Goal: Information Seeking & Learning: Learn about a topic

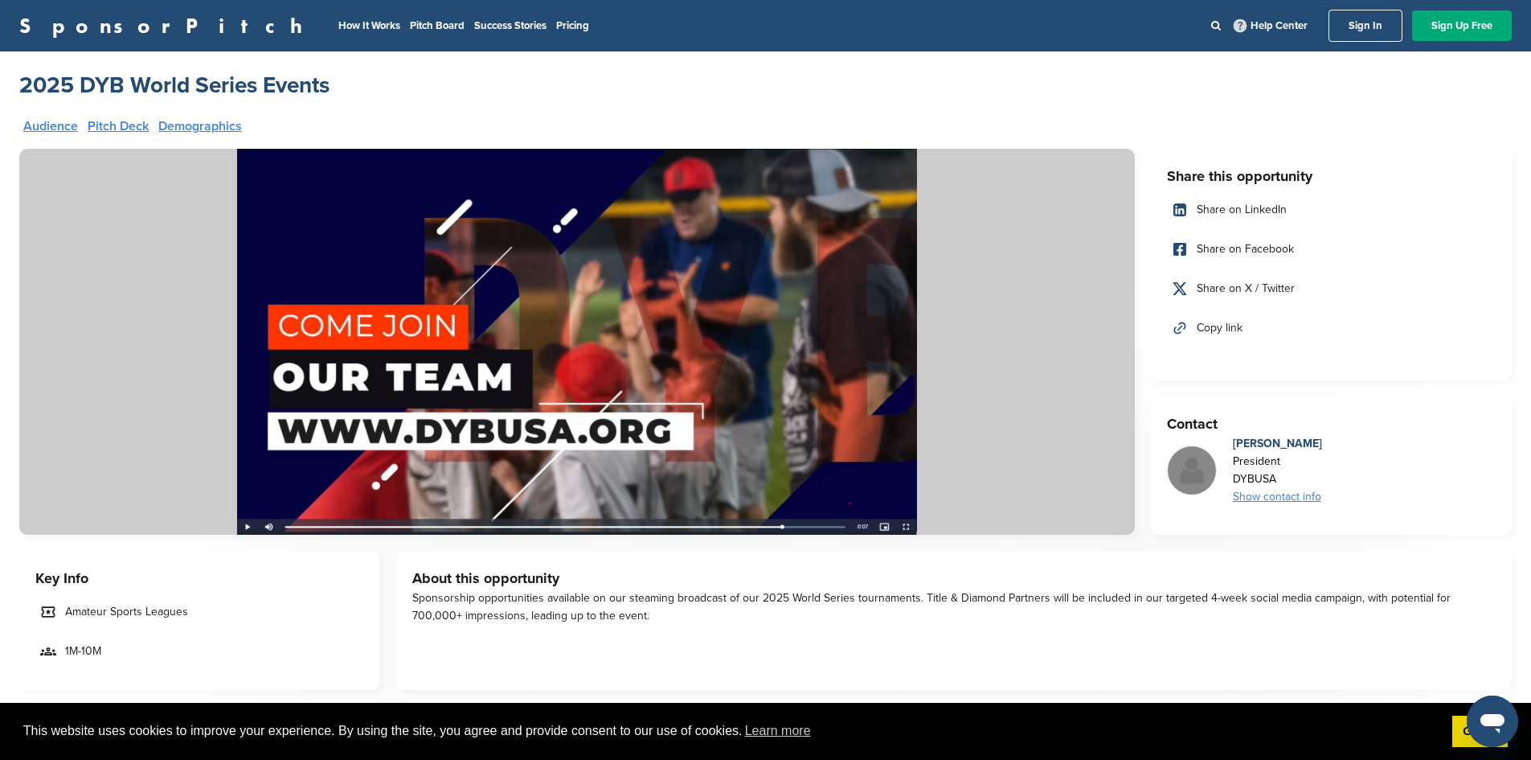
click at [1243, 499] on div "Show contact info" at bounding box center [1277, 497] width 89 height 18
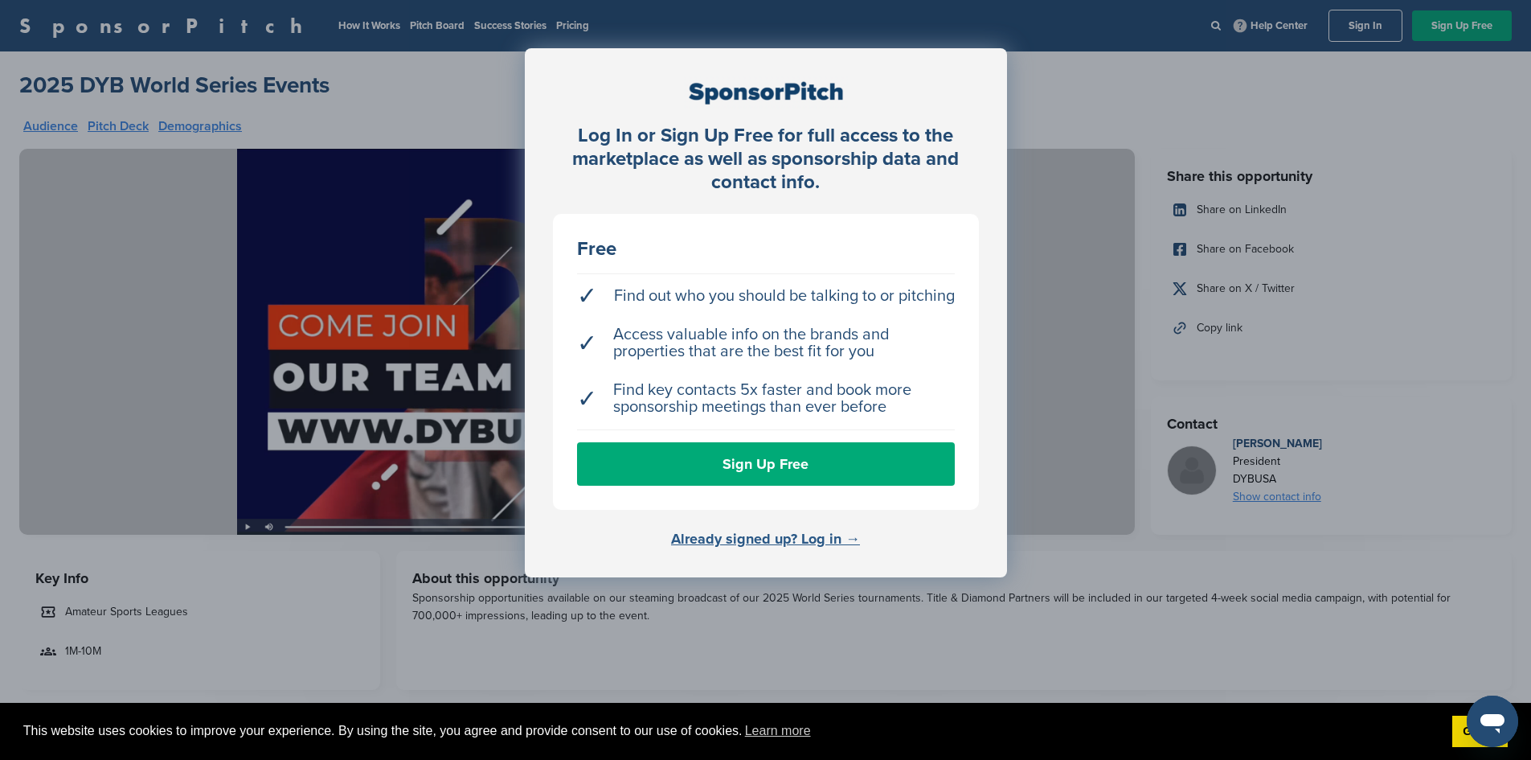
click at [795, 539] on link "Already signed up? Log in →" at bounding box center [765, 539] width 189 height 18
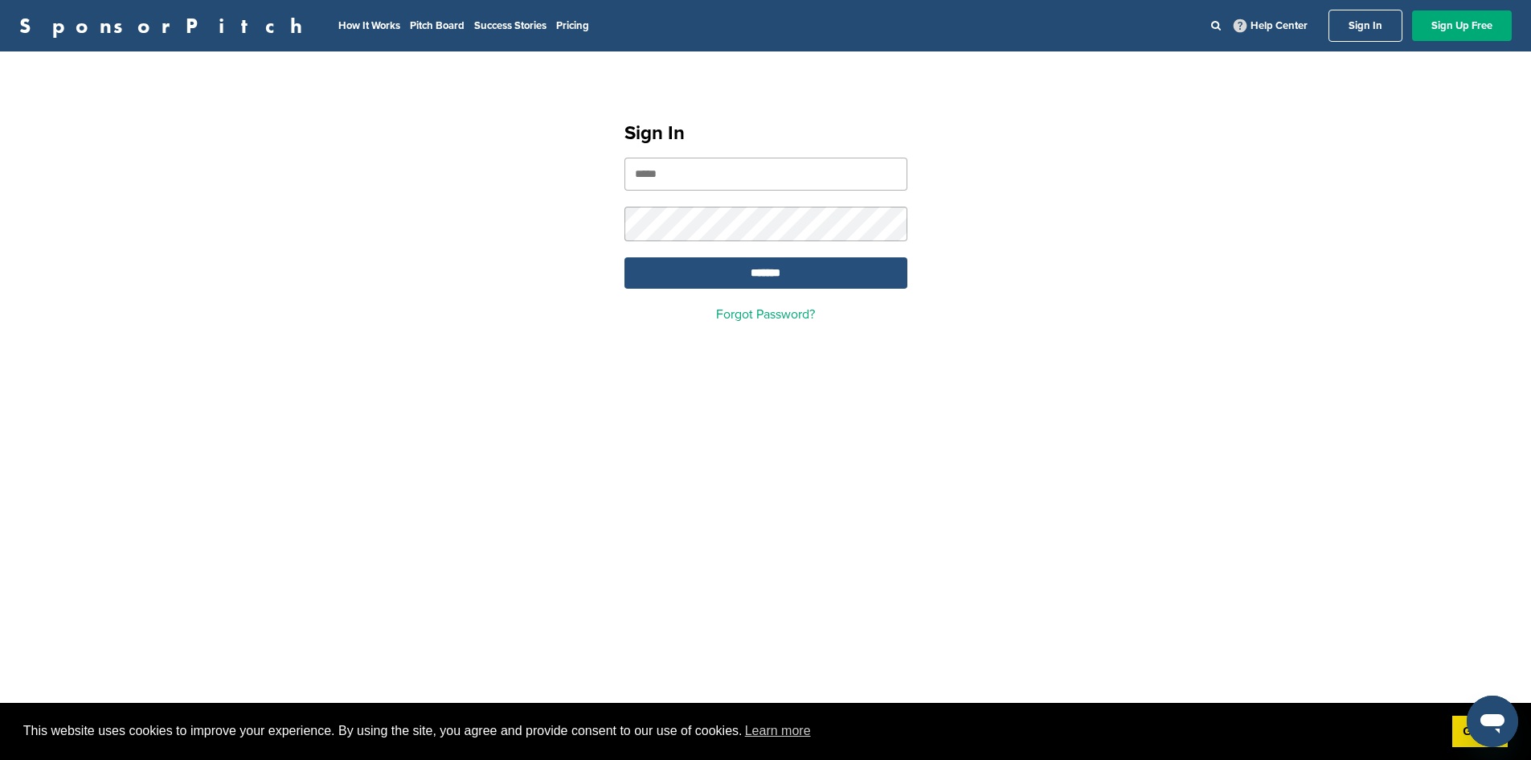
type input "**********"
click at [832, 279] on input "*******" at bounding box center [766, 272] width 283 height 31
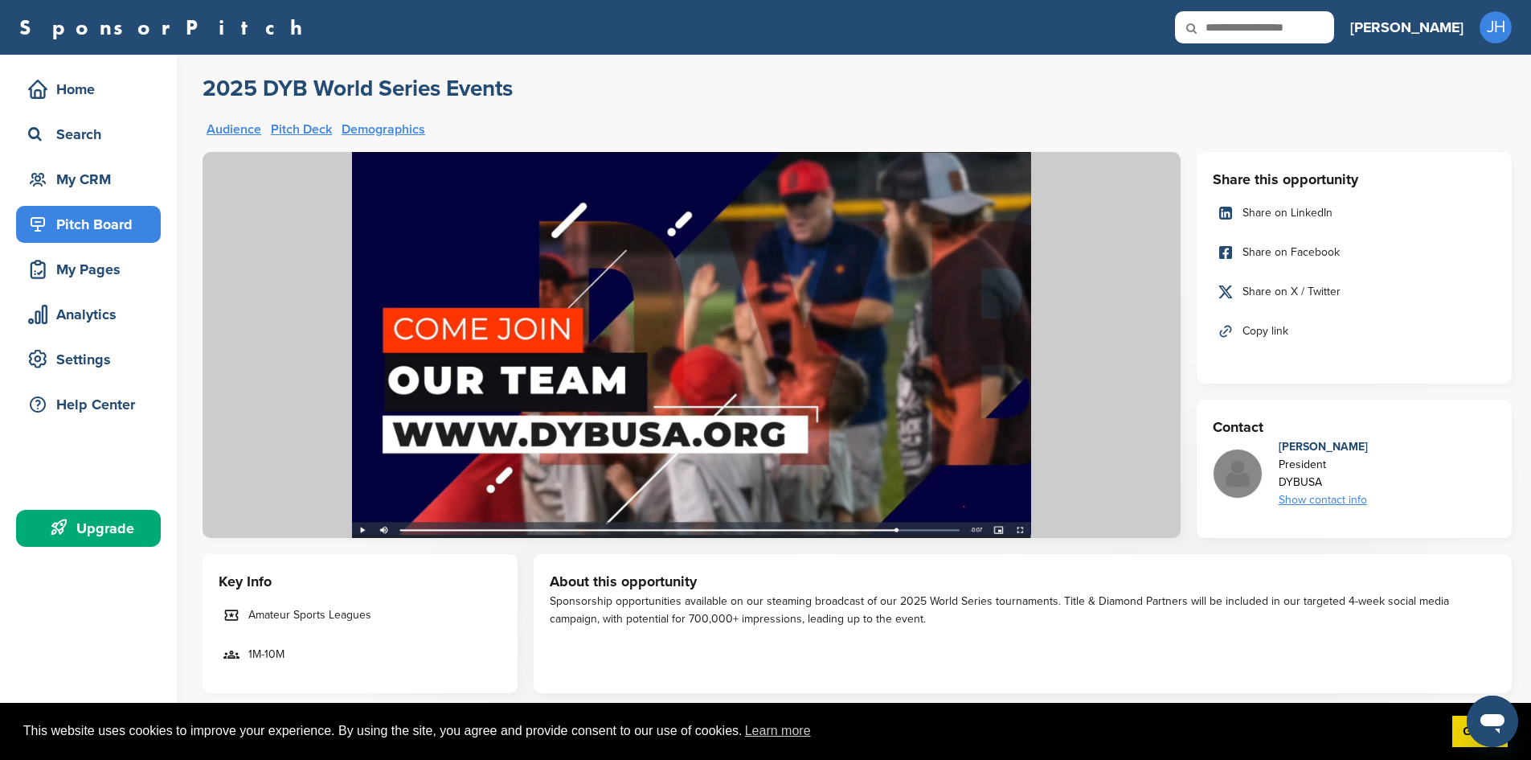
click at [1317, 502] on div "Show contact info" at bounding box center [1323, 500] width 89 height 18
click at [364, 529] on img at bounding box center [692, 345] width 978 height 386
click at [362, 529] on img at bounding box center [692, 345] width 978 height 386
click at [682, 403] on img at bounding box center [692, 345] width 978 height 386
click at [297, 129] on link "Pitch Deck" at bounding box center [301, 129] width 61 height 13
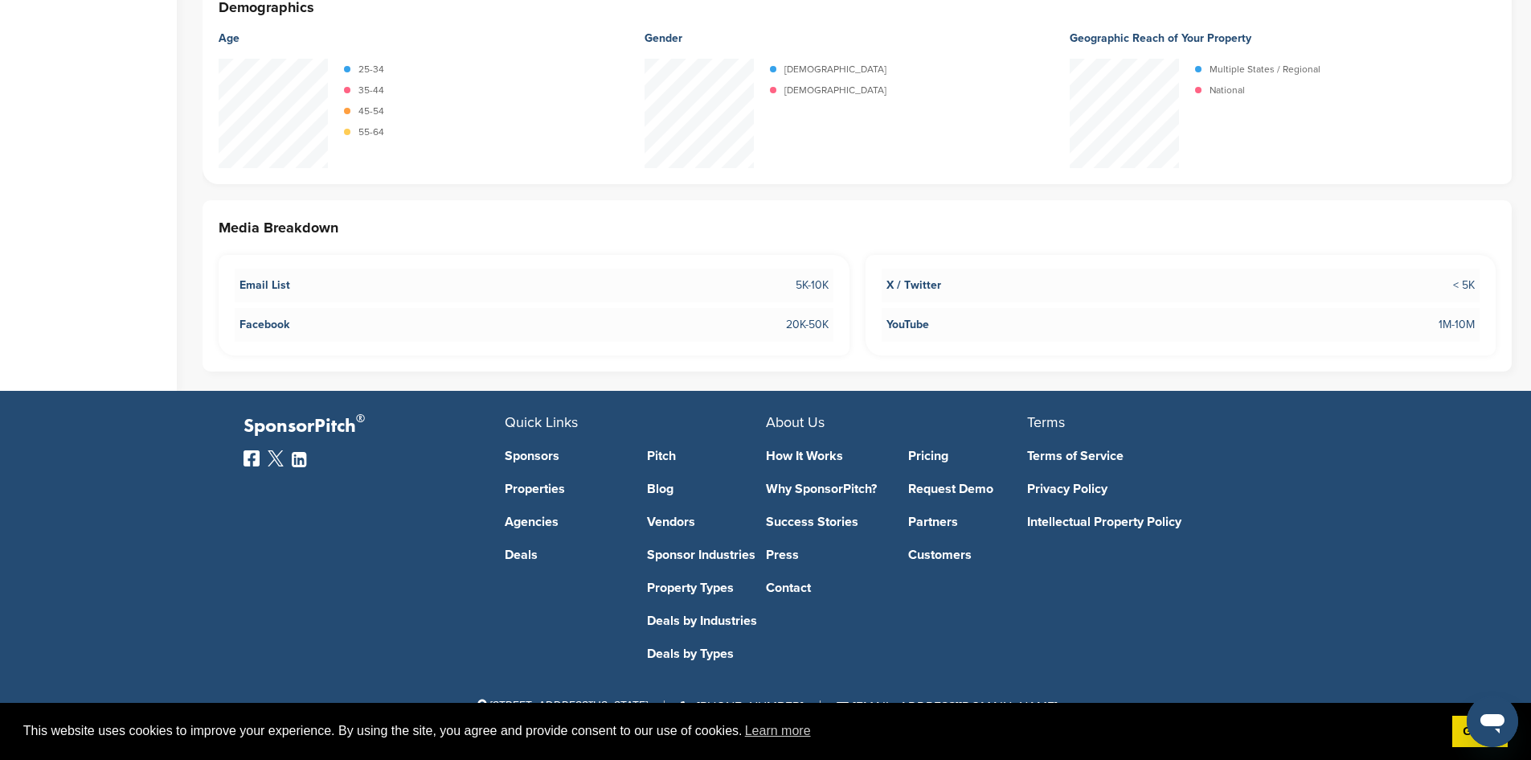
scroll to position [1970, 0]
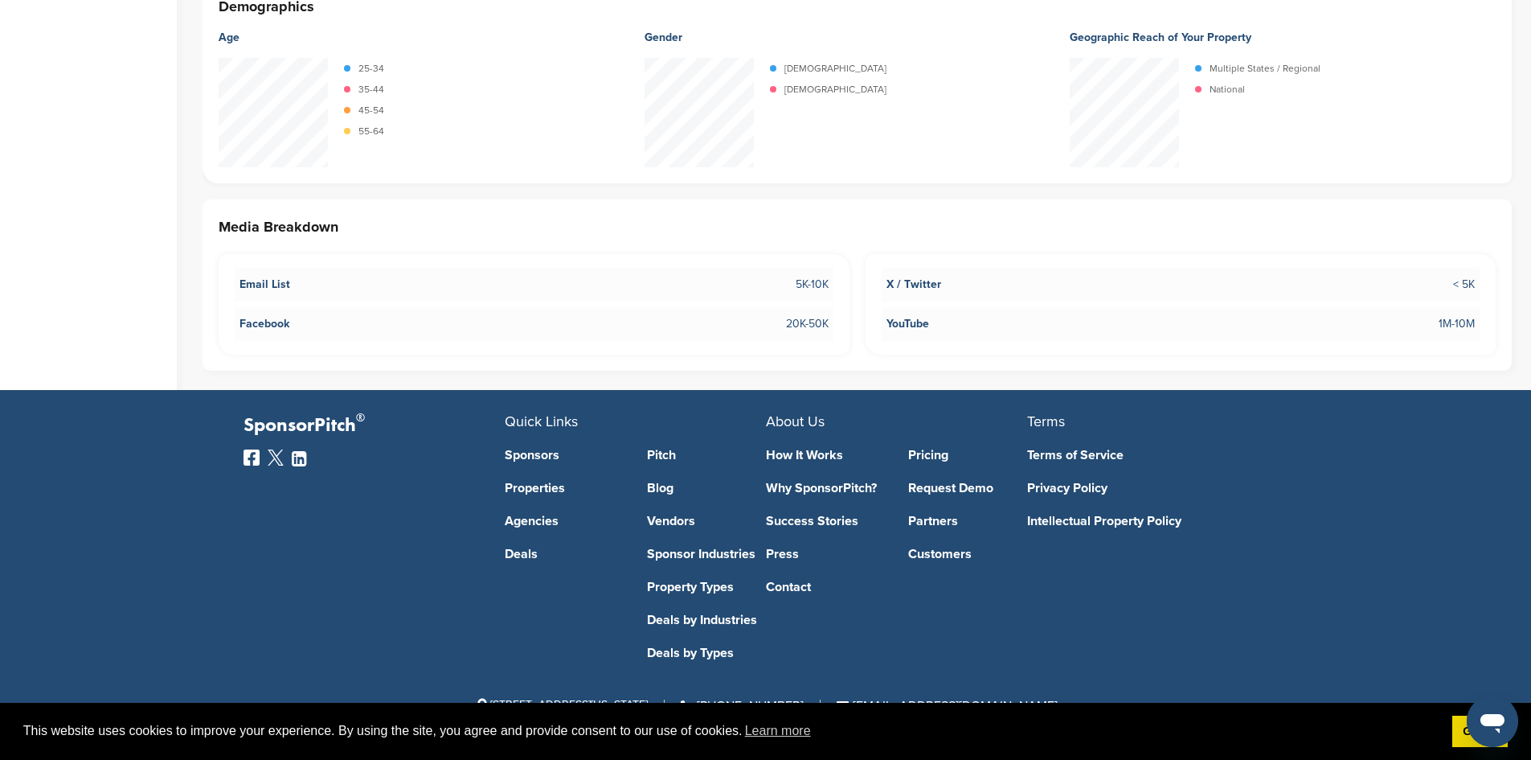
click at [928, 455] on link "Pricing" at bounding box center [967, 455] width 119 height 13
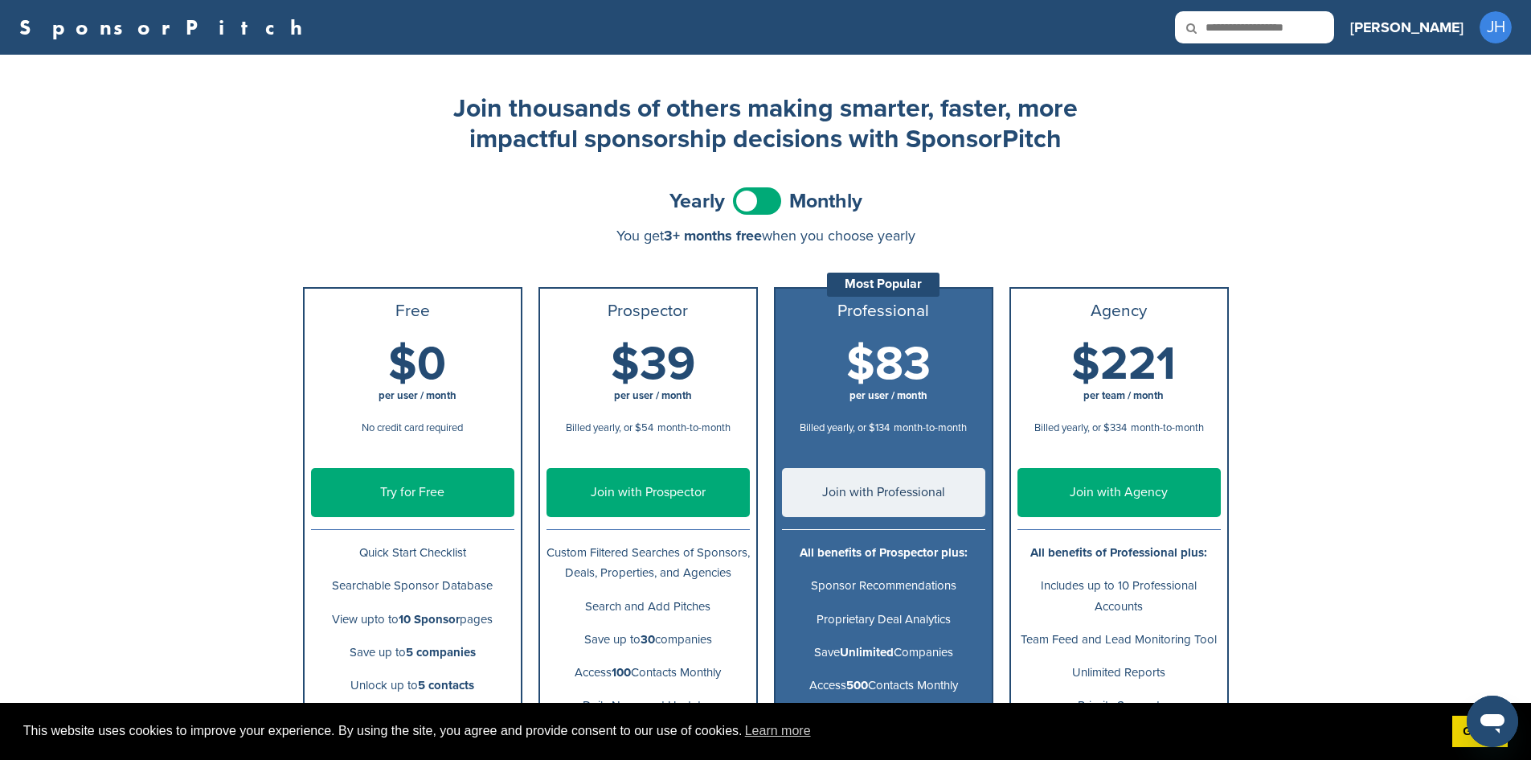
click at [769, 194] on span at bounding box center [757, 200] width 48 height 27
